Goal: Task Accomplishment & Management: Use online tool/utility

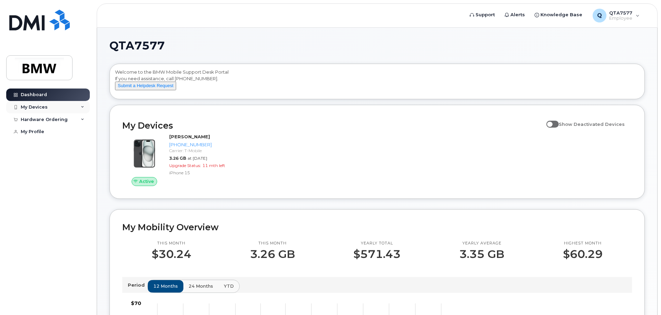
click at [75, 107] on div "My Devices" at bounding box center [48, 107] width 84 height 12
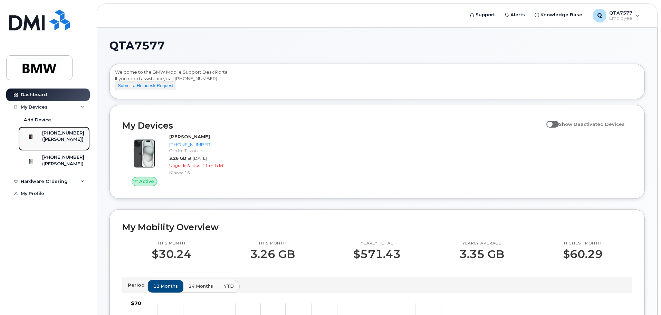
click at [81, 133] on div "[PHONE_NUMBER]" at bounding box center [63, 133] width 42 height 6
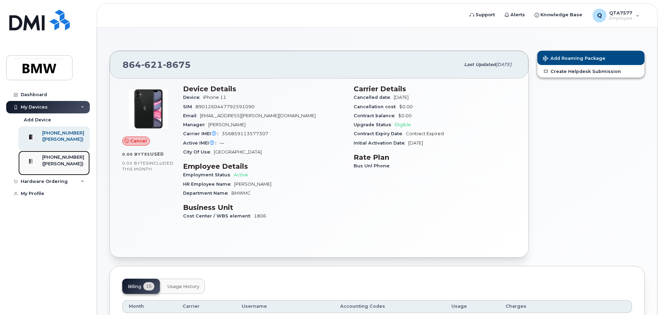
click at [77, 160] on div "[PHONE_NUMBER]" at bounding box center [63, 157] width 42 height 6
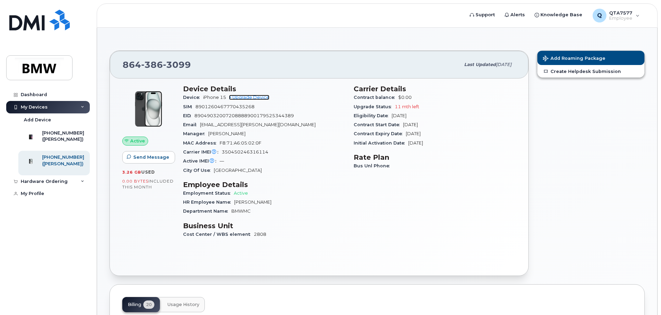
click at [250, 97] on link "+ Upgrade Device" at bounding box center [249, 97] width 40 height 5
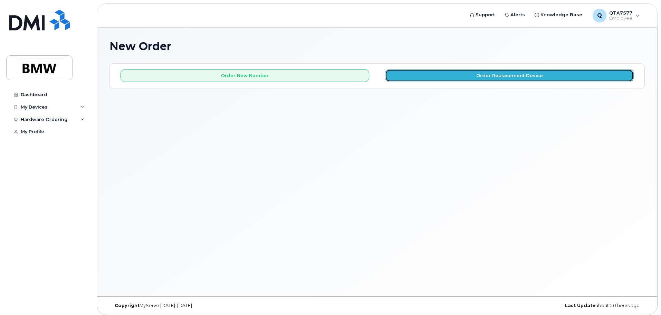
click at [462, 75] on button "Order Replacement Device" at bounding box center [509, 75] width 249 height 13
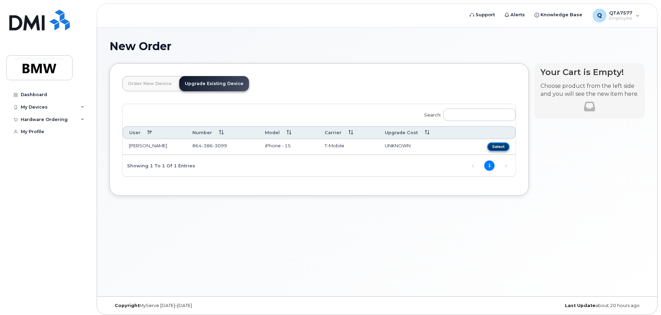
click at [502, 146] on button "Select" at bounding box center [498, 146] width 22 height 9
